Goal: Navigation & Orientation: Find specific page/section

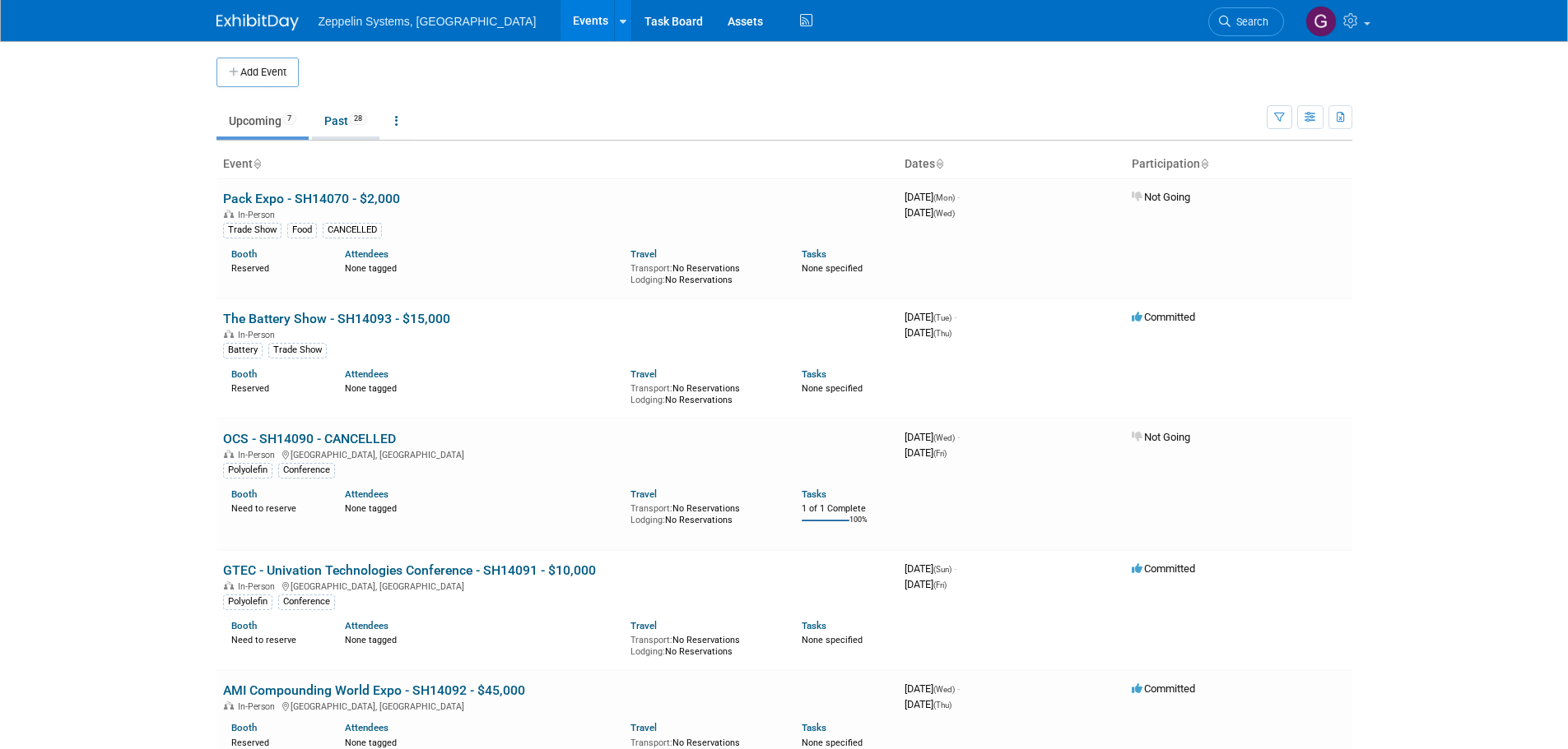
click at [333, 129] on link "Past 28" at bounding box center [345, 121] width 68 height 31
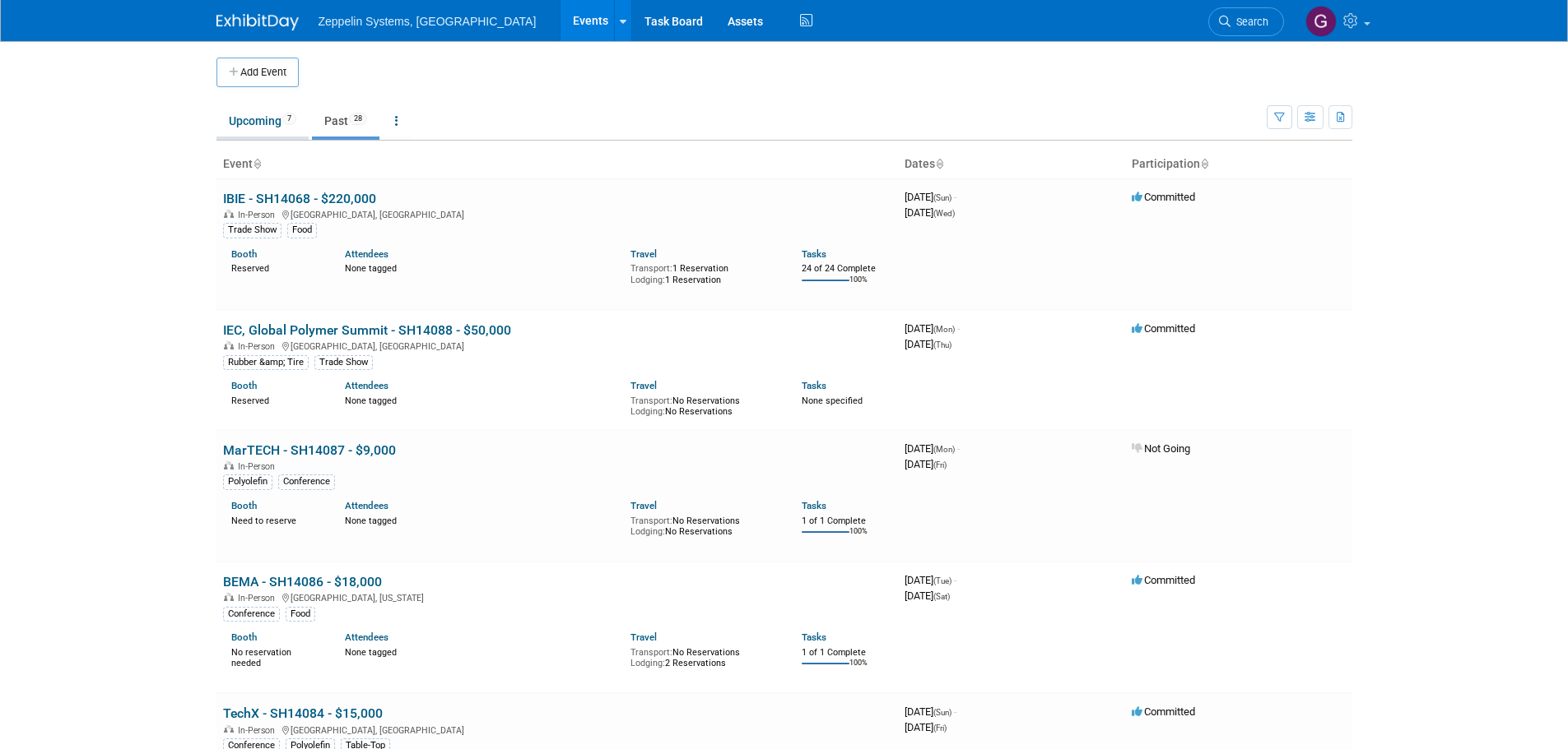
click at [261, 132] on link "Upcoming 7" at bounding box center [262, 121] width 93 height 31
